Goal: Navigation & Orientation: Find specific page/section

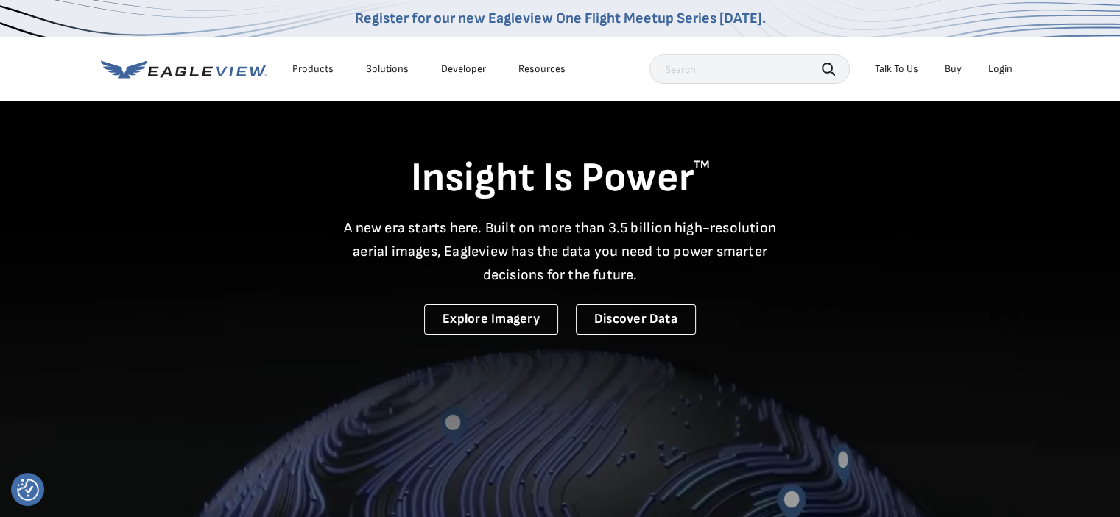
click at [1003, 73] on div "Login" at bounding box center [1000, 69] width 24 height 13
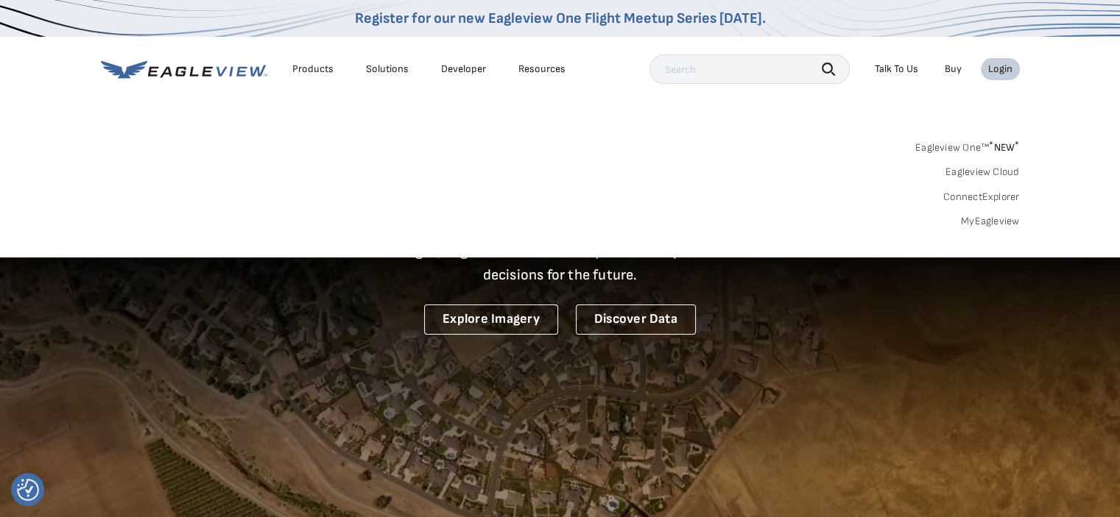
click at [963, 151] on link "Eagleview One™ * NEW *" at bounding box center [967, 145] width 105 height 17
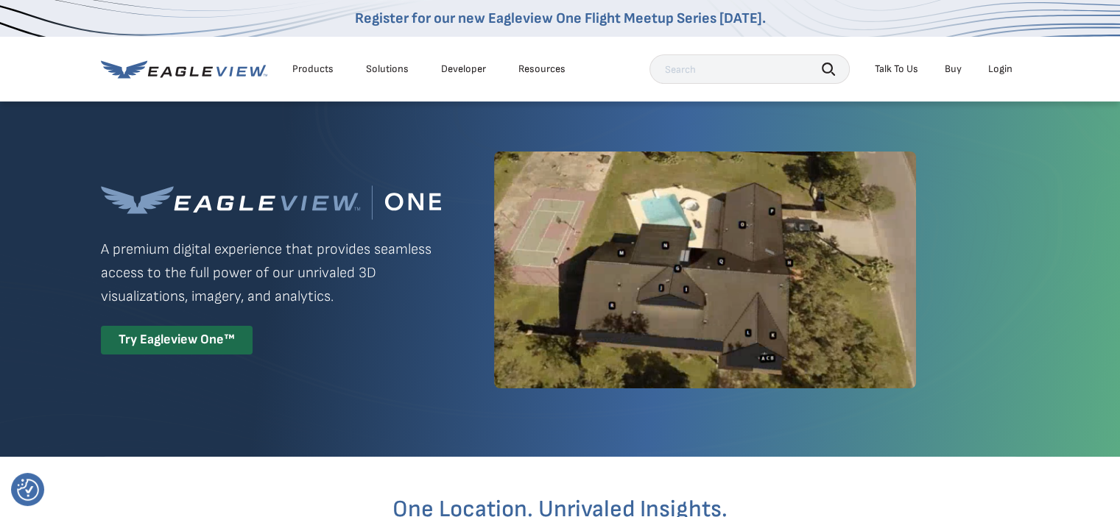
click at [1012, 72] on li "Login" at bounding box center [999, 69] width 39 height 22
click at [1005, 66] on div "Login" at bounding box center [1000, 69] width 24 height 13
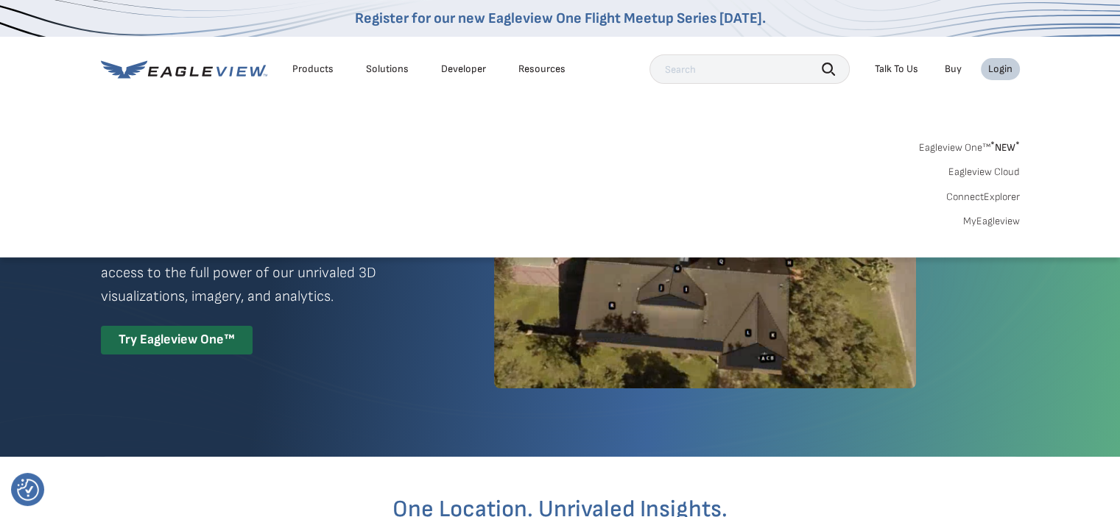
click at [942, 145] on link "Eagleview One™ * NEW *" at bounding box center [969, 145] width 101 height 17
